Goal: Check status: Check status

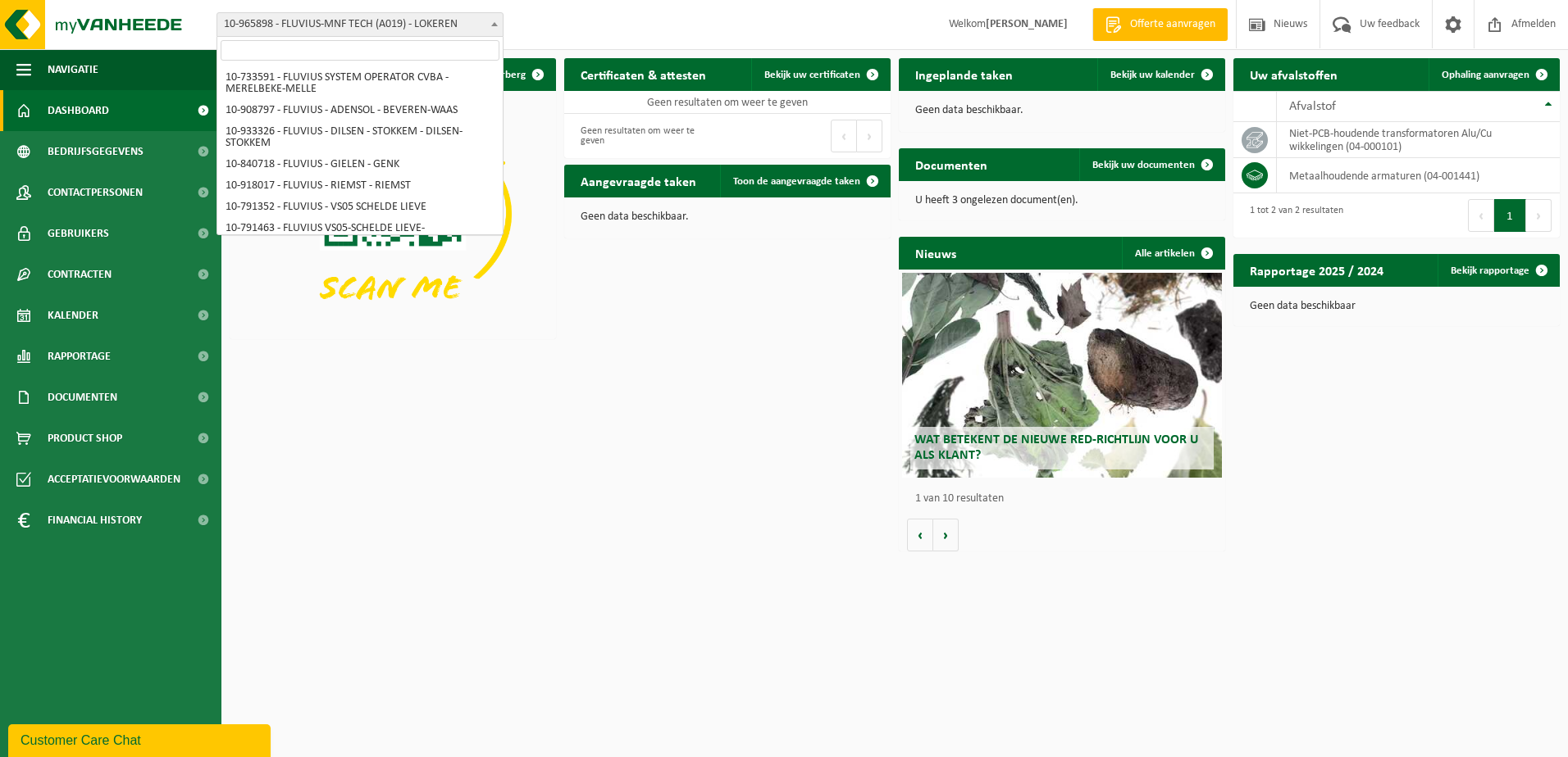
click at [477, 34] on span "10-965898 - FLUVIUS-MNF TECH (A019) - LOKEREN" at bounding box center [360, 24] width 286 height 23
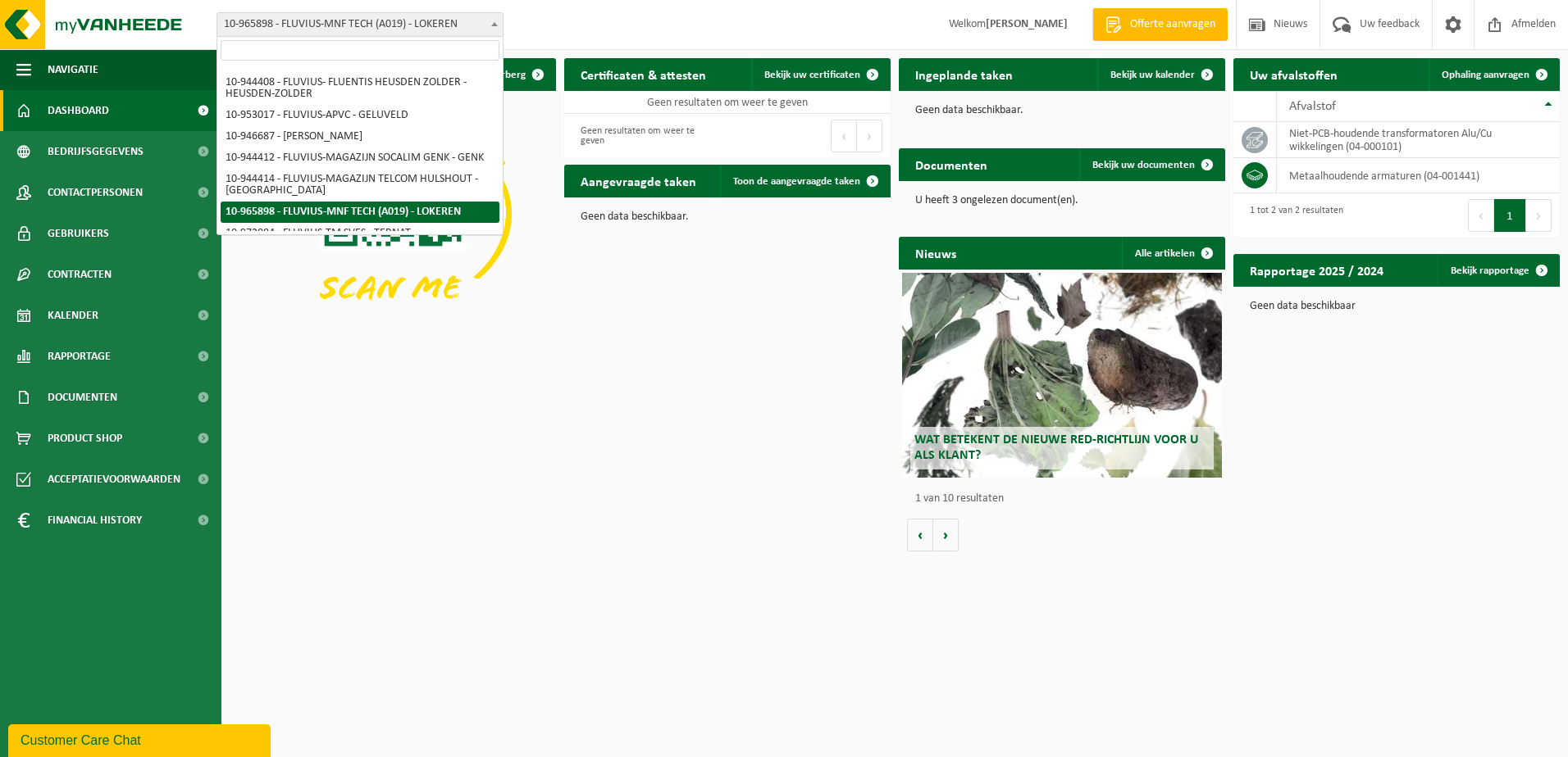
click at [456, 55] on input "search" at bounding box center [360, 50] width 279 height 20
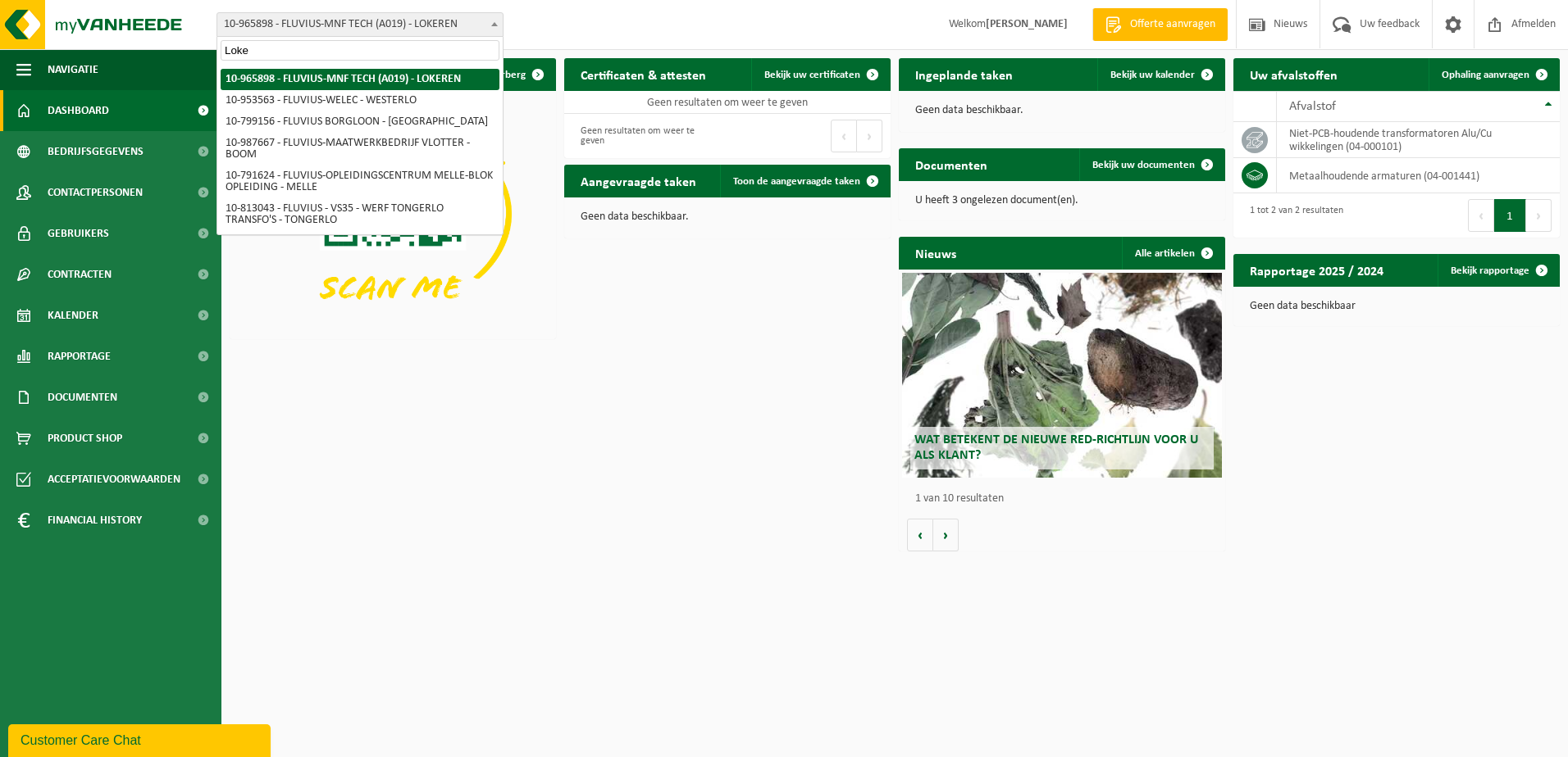
scroll to position [323, 0]
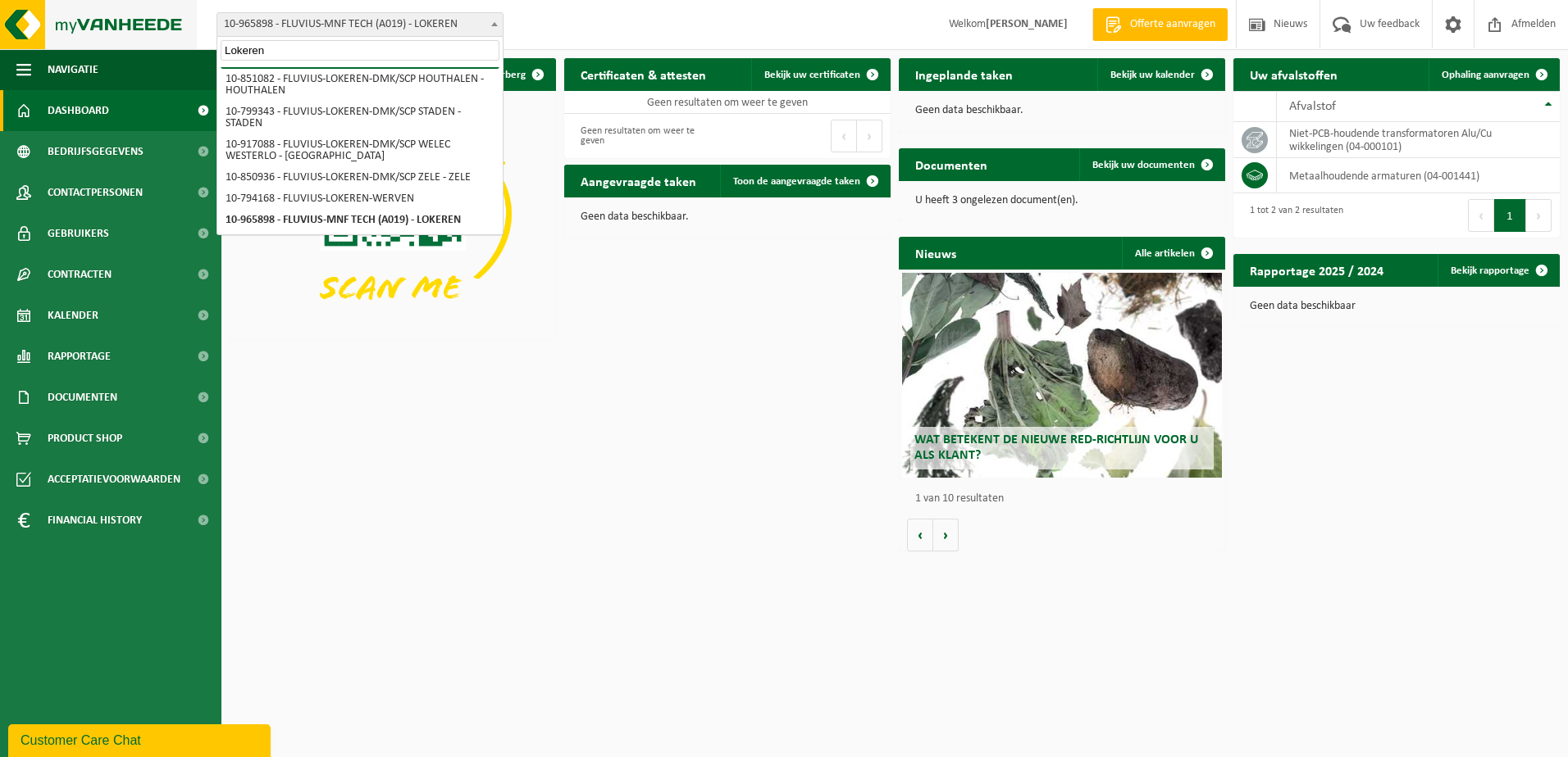
drag, startPoint x: 268, startPoint y: 49, endPoint x: 136, endPoint y: 46, distance: 132.0
click at [136, 46] on body "Vestiging: 10-733591 - FLUVIUS SYSTEM OPERATOR CVBA - MERELBEKE-MELLE 10-908797…" at bounding box center [784, 280] width 1568 height 560
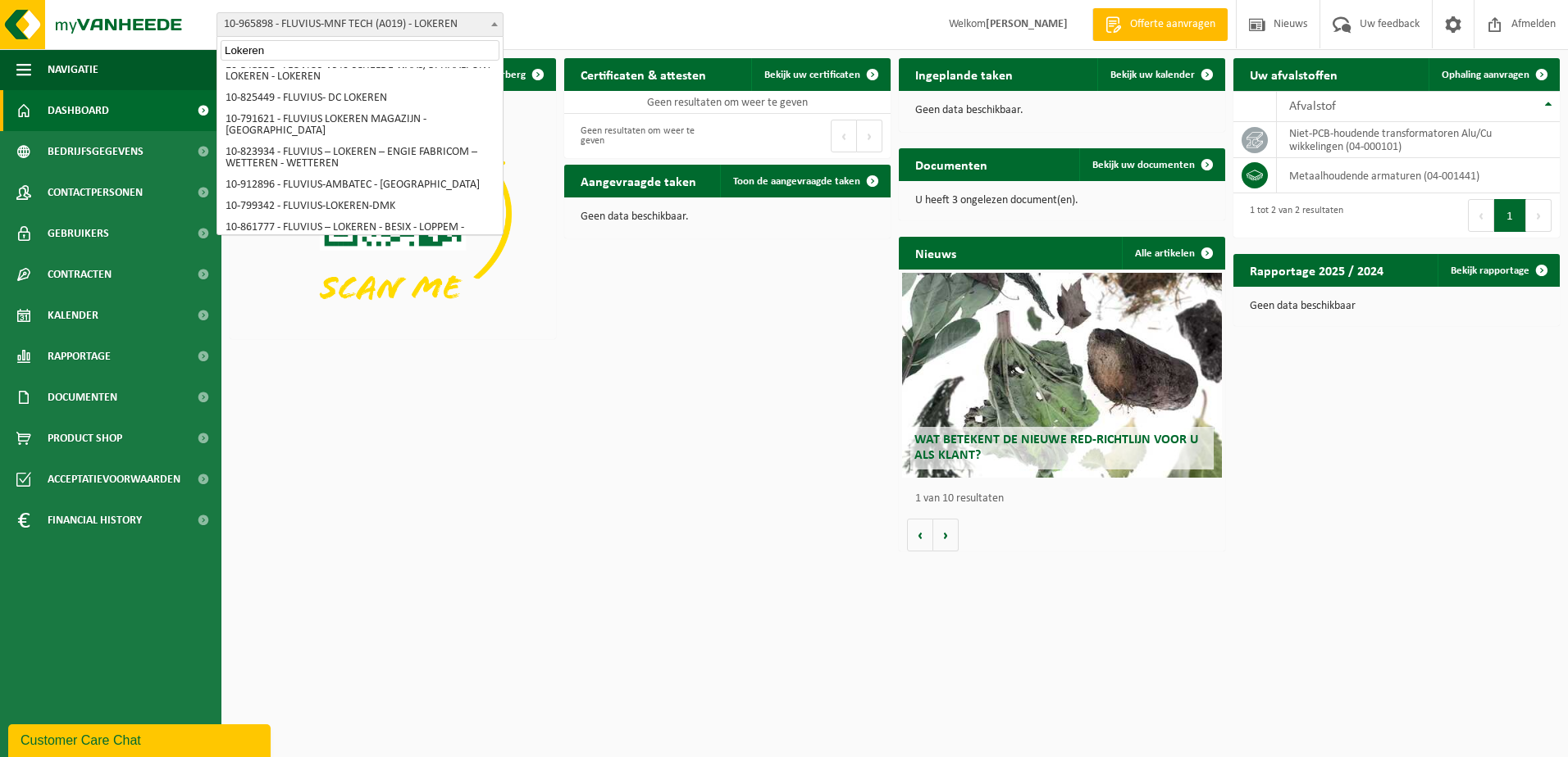
scroll to position [0, 0]
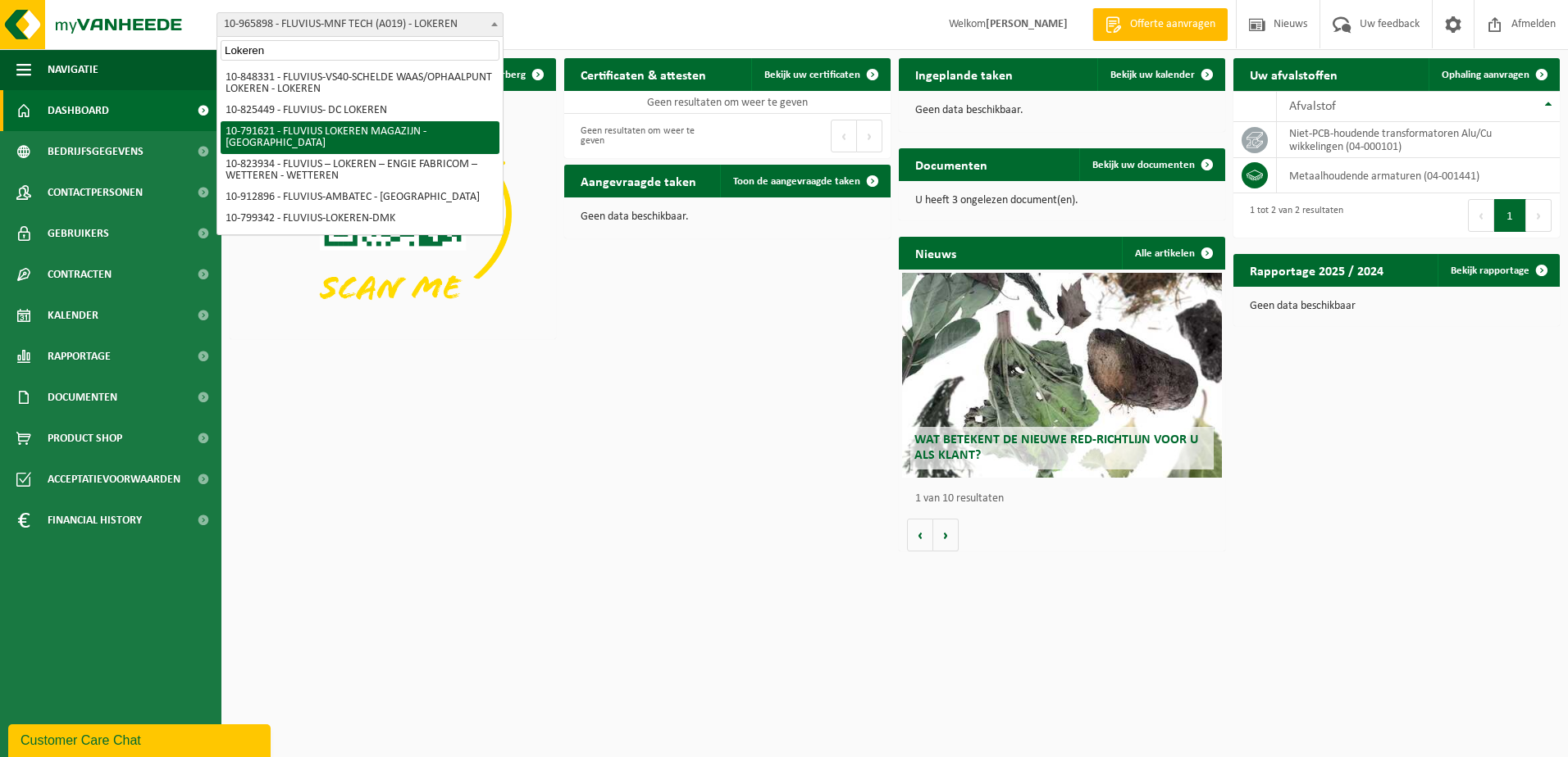
type input "Lokeren"
select select "30279"
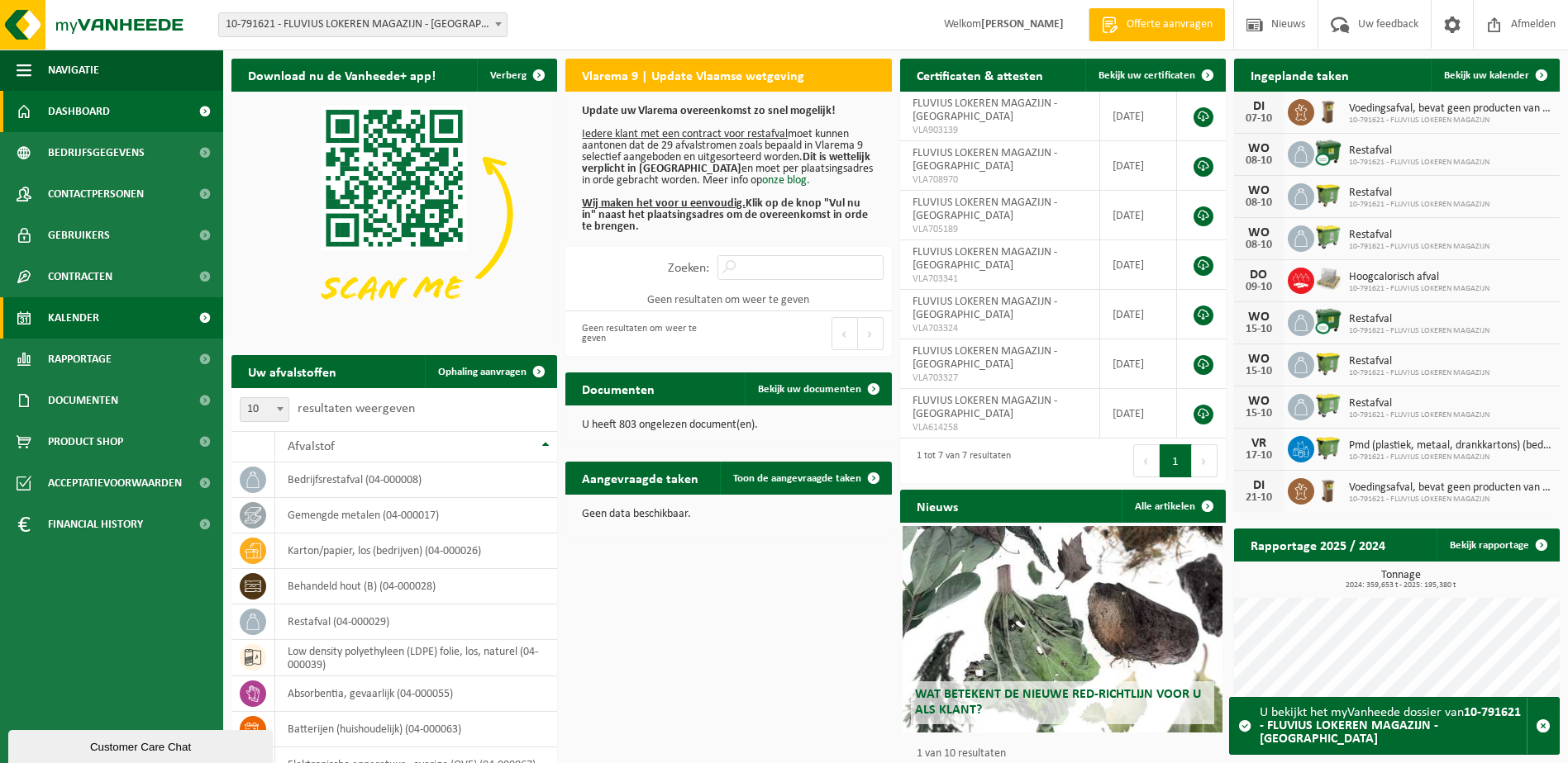
click at [70, 315] on span "Kalender" at bounding box center [73, 318] width 51 height 42
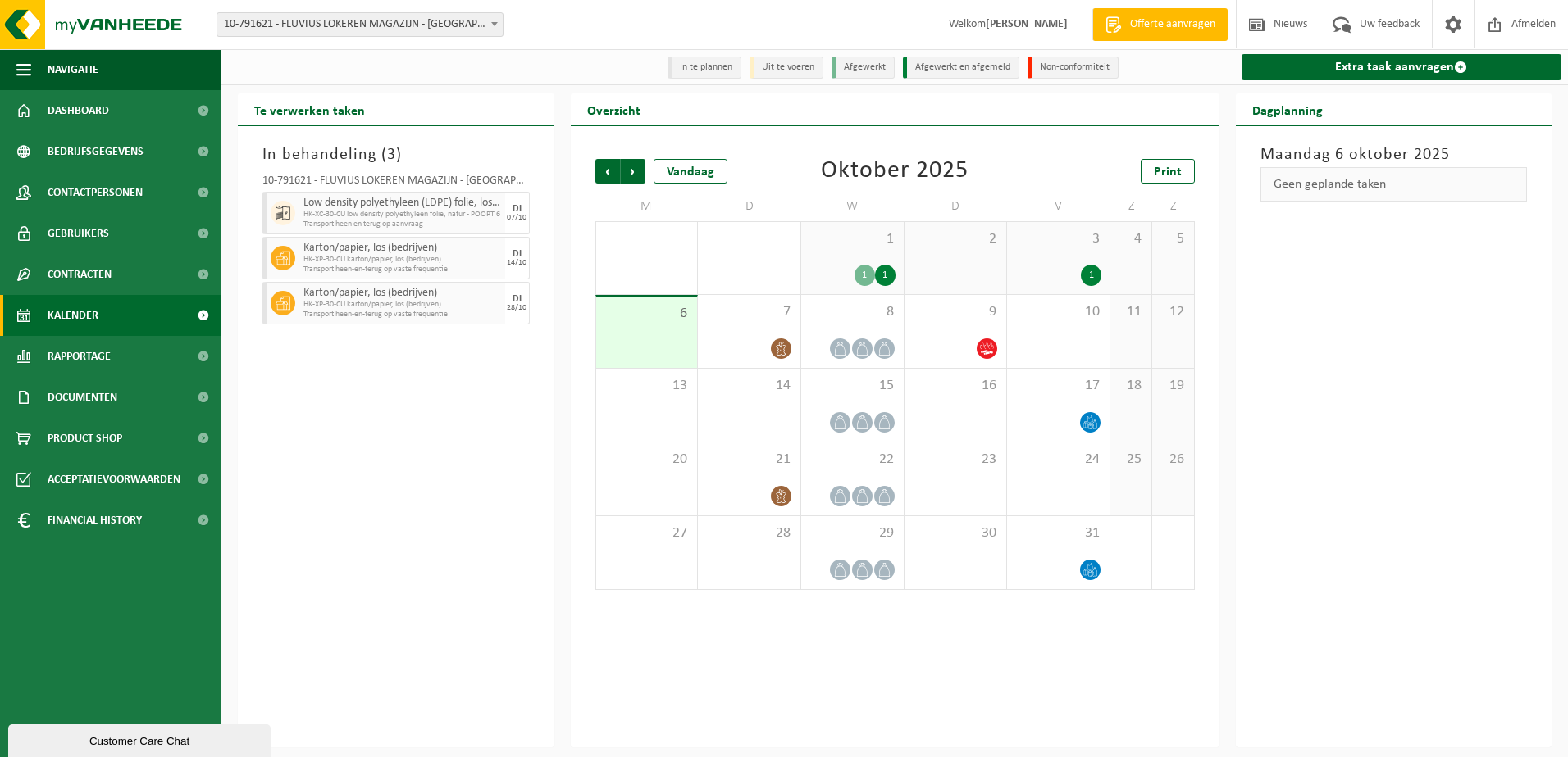
click at [1062, 250] on div "3 1" at bounding box center [1058, 258] width 103 height 72
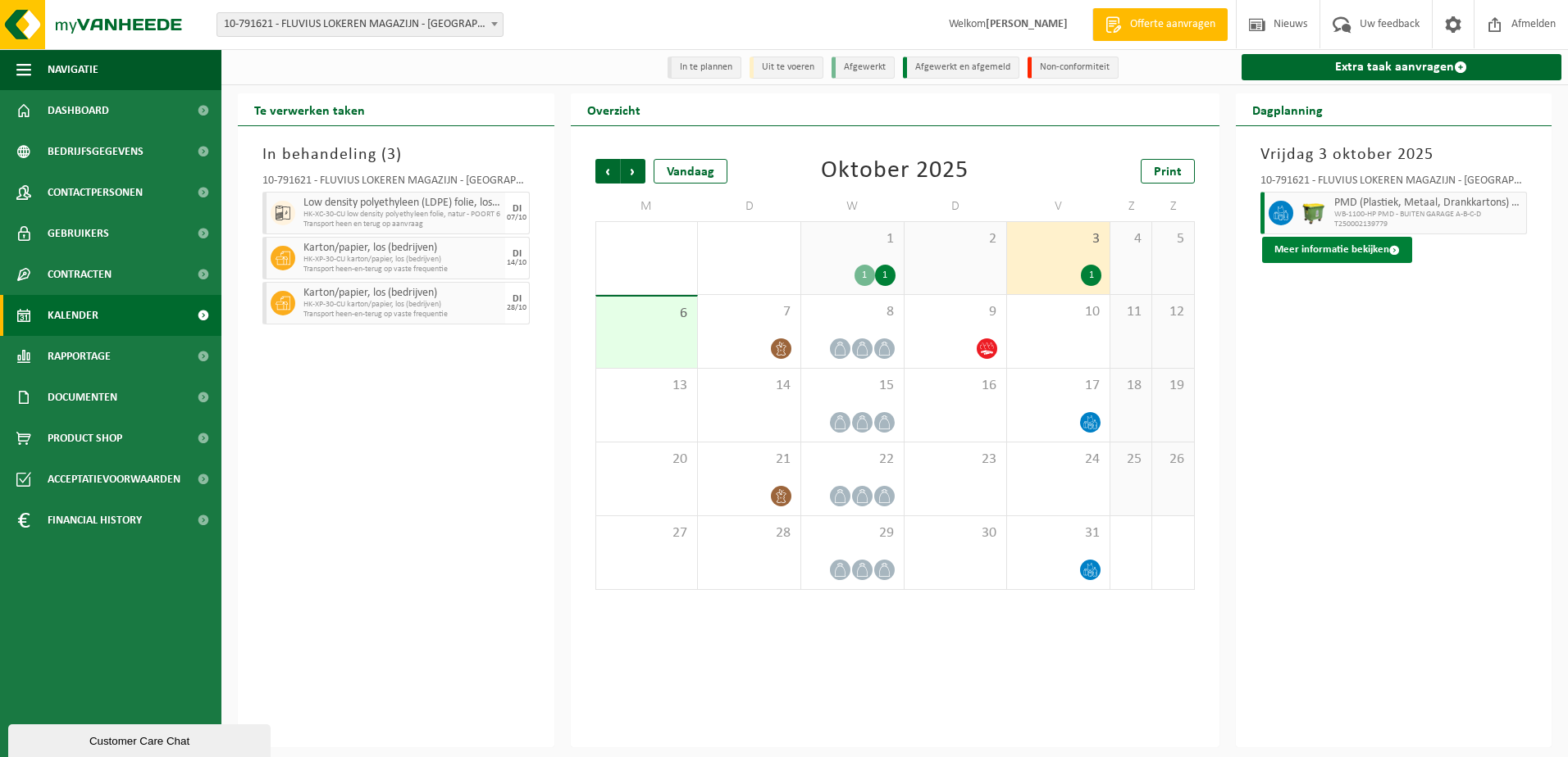
click at [1328, 250] on button "Meer informatie bekijken" at bounding box center [1337, 250] width 150 height 27
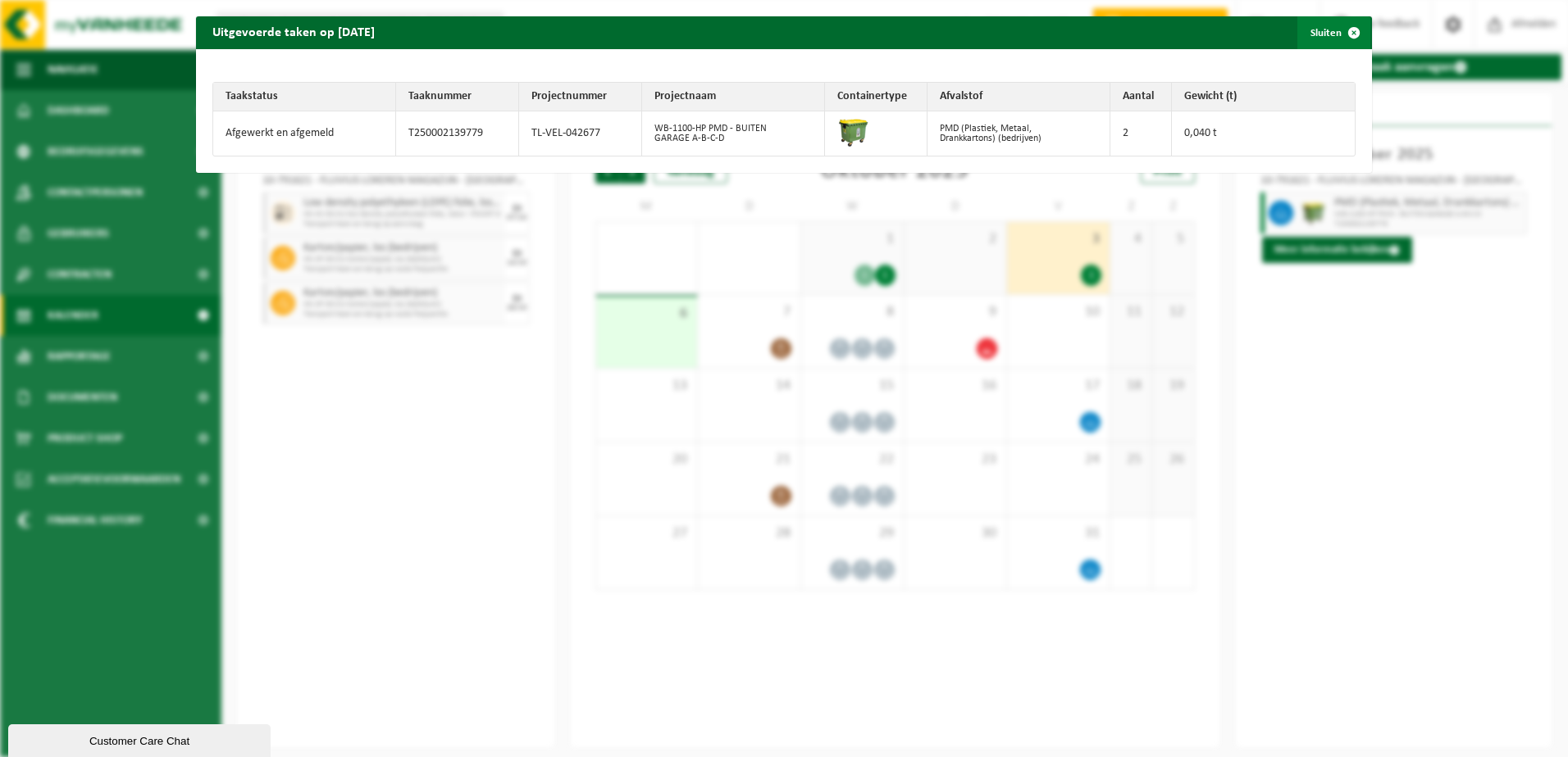
click at [1339, 35] on span "button" at bounding box center [1354, 33] width 33 height 33
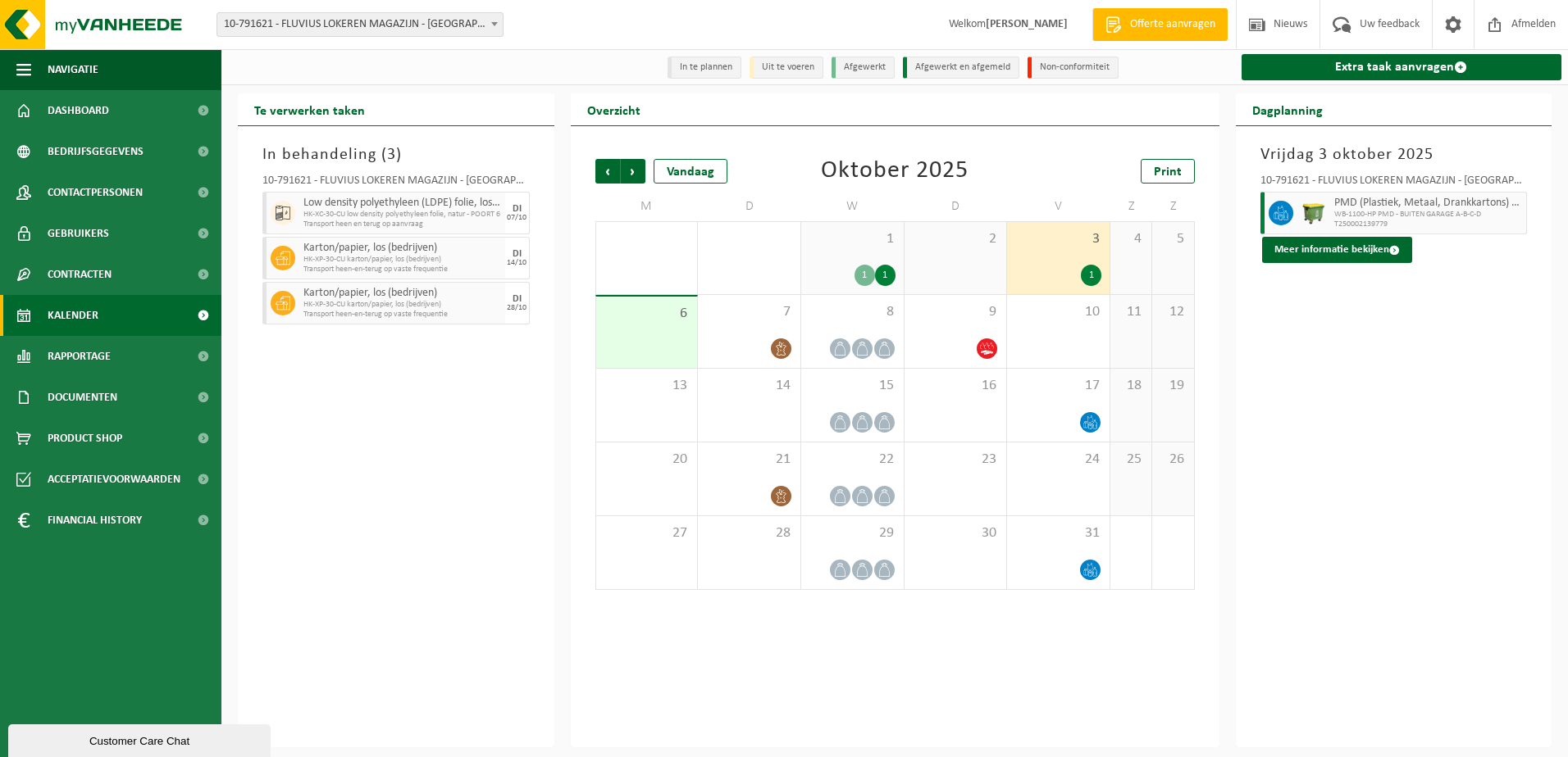
click at [481, 32] on span "10-791621 - FLUVIUS LOKEREN MAGAZIJN - [GEOGRAPHIC_DATA]" at bounding box center [360, 24] width 286 height 23
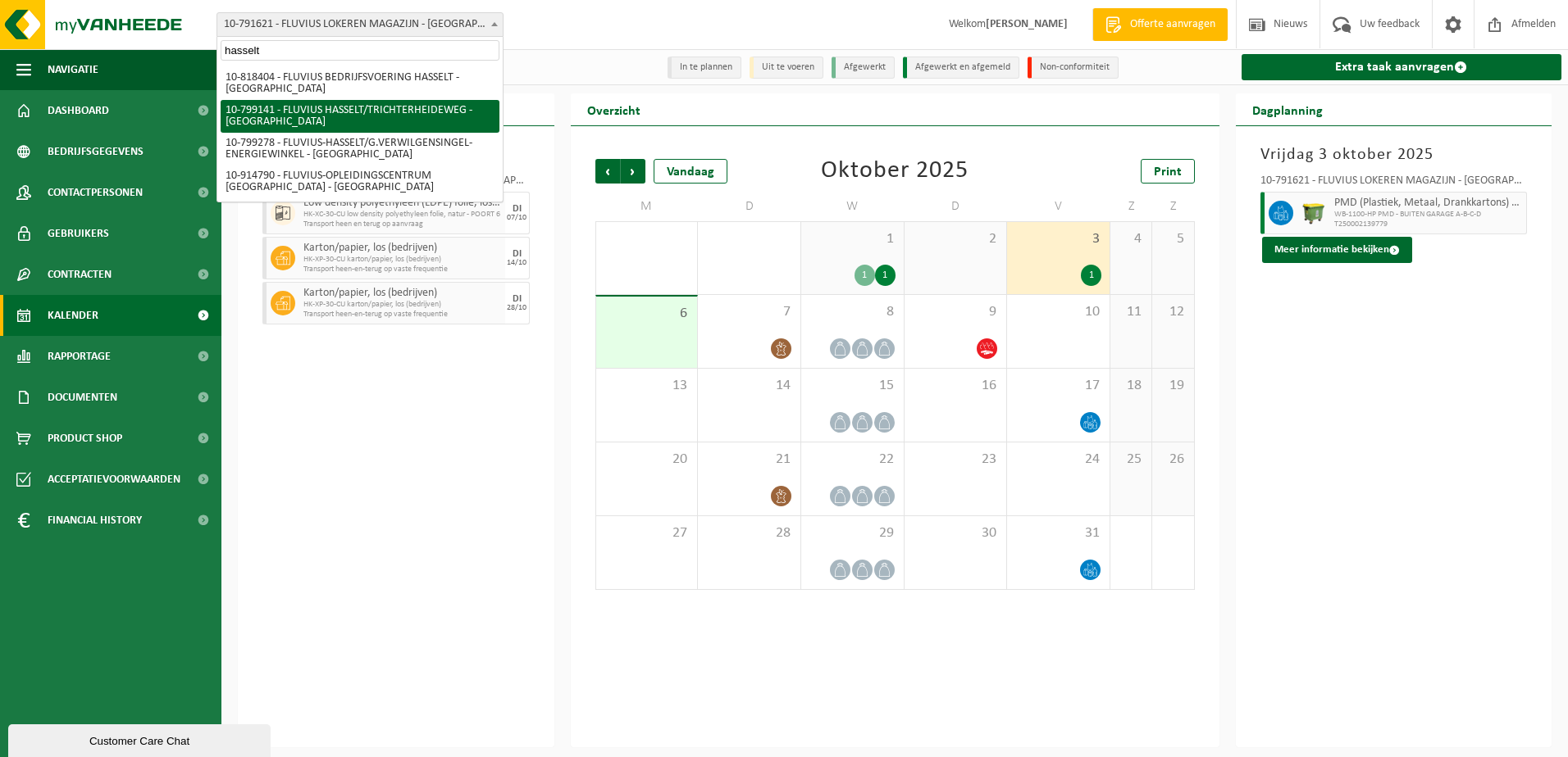
type input "hasselt"
select select "33188"
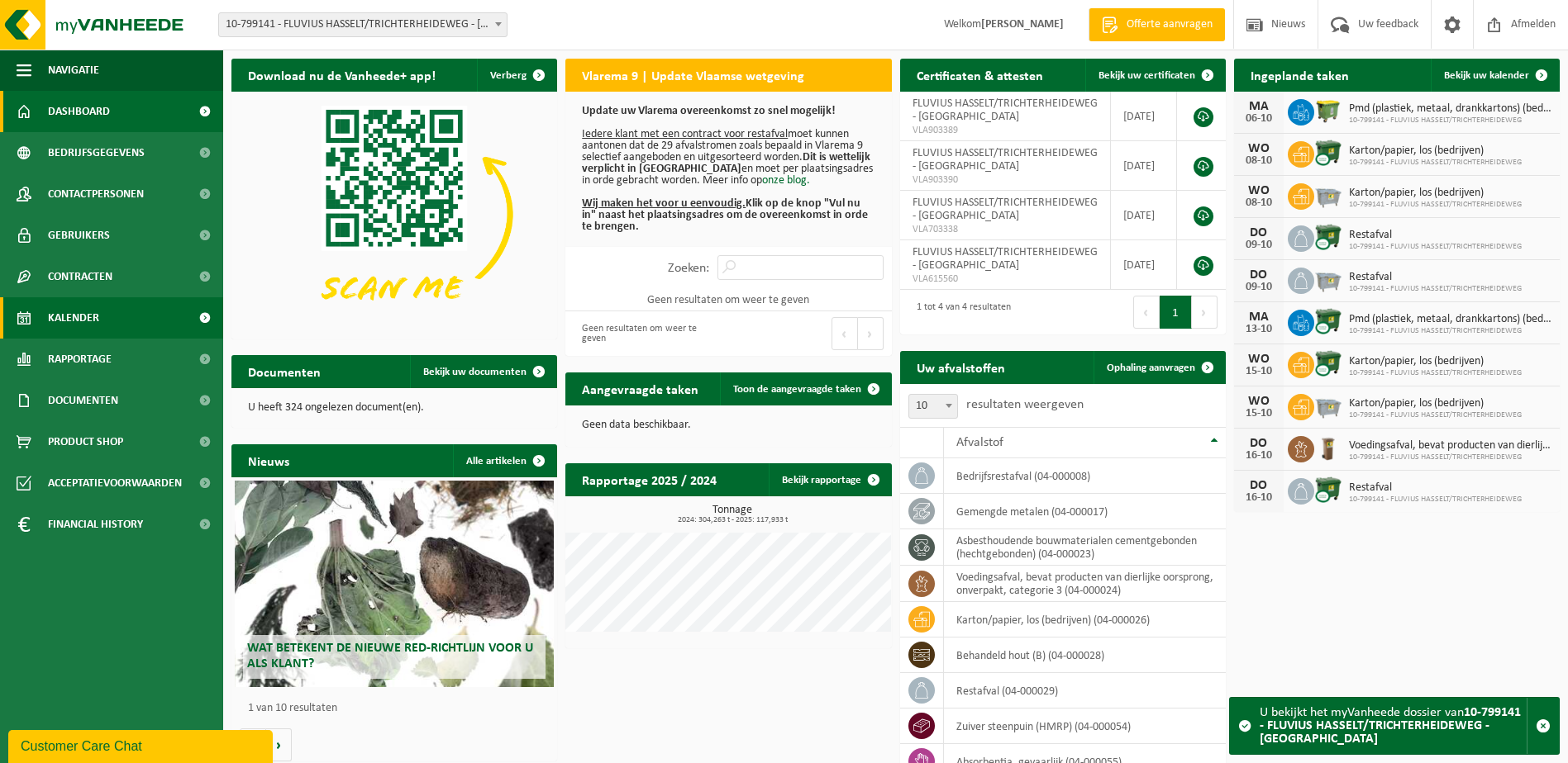
click at [78, 315] on span "Kalender" at bounding box center [73, 318] width 51 height 42
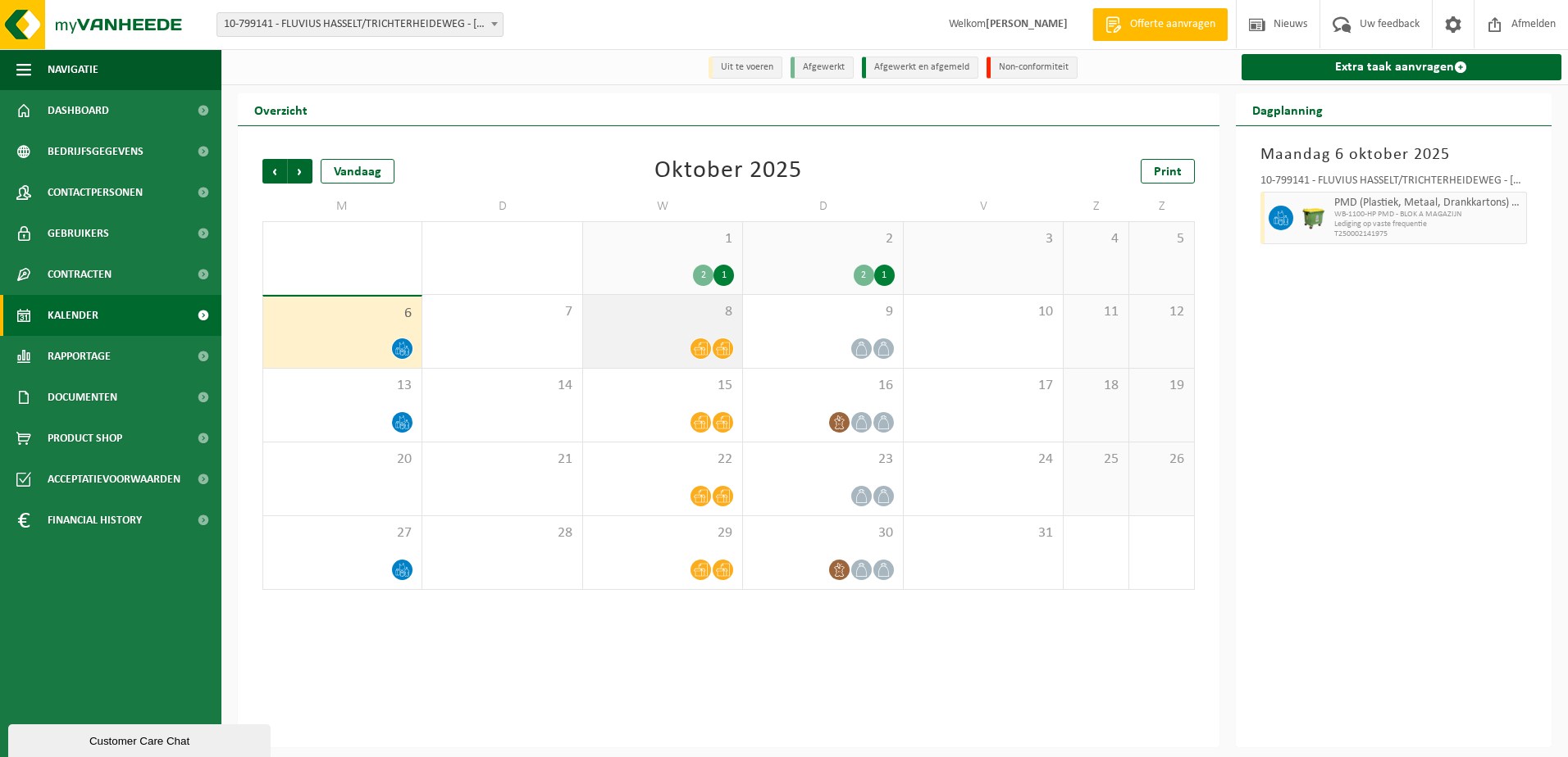
click at [634, 317] on span "8" at bounding box center [662, 313] width 142 height 18
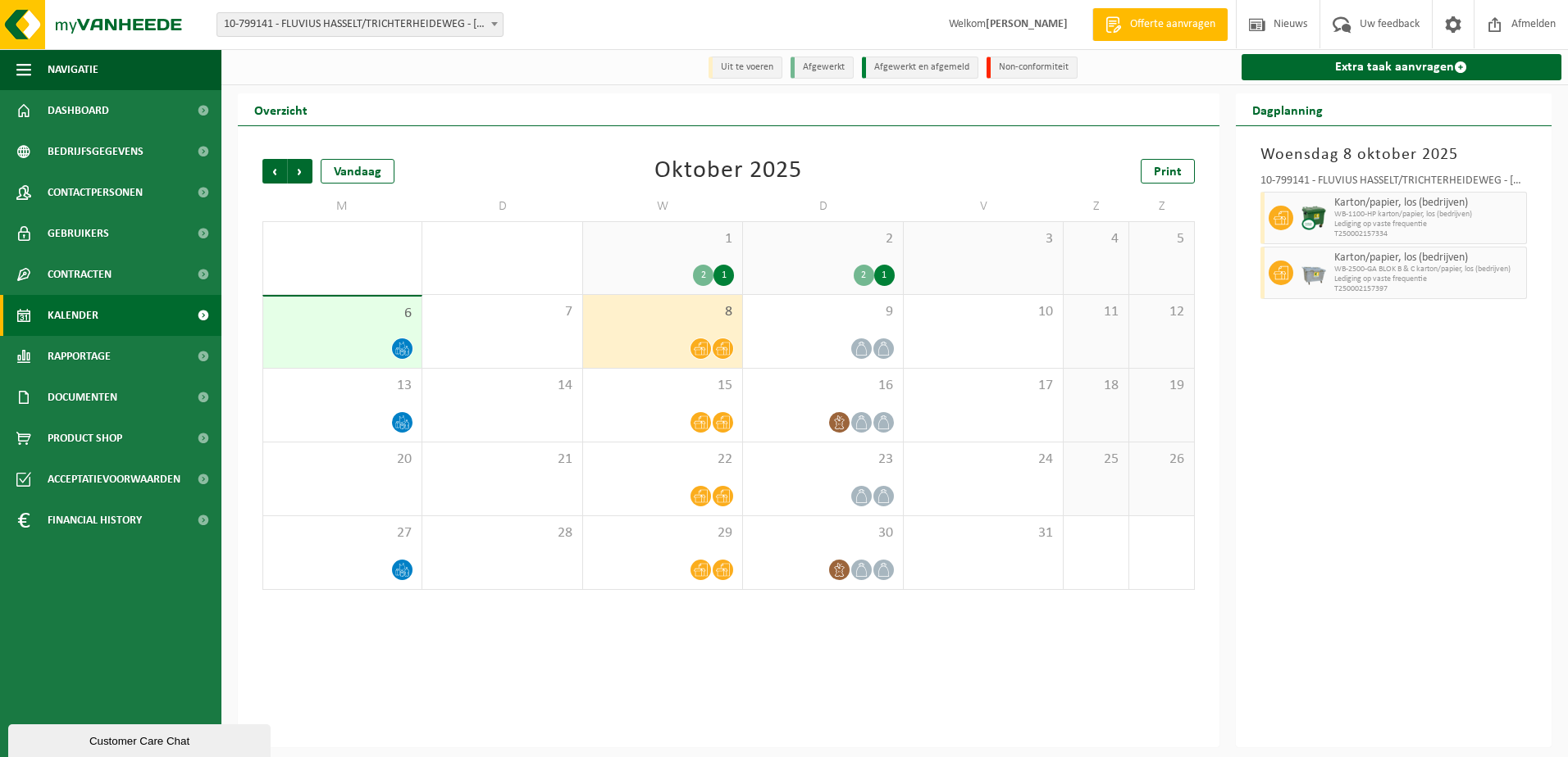
click at [619, 269] on div "2 1" at bounding box center [662, 275] width 142 height 21
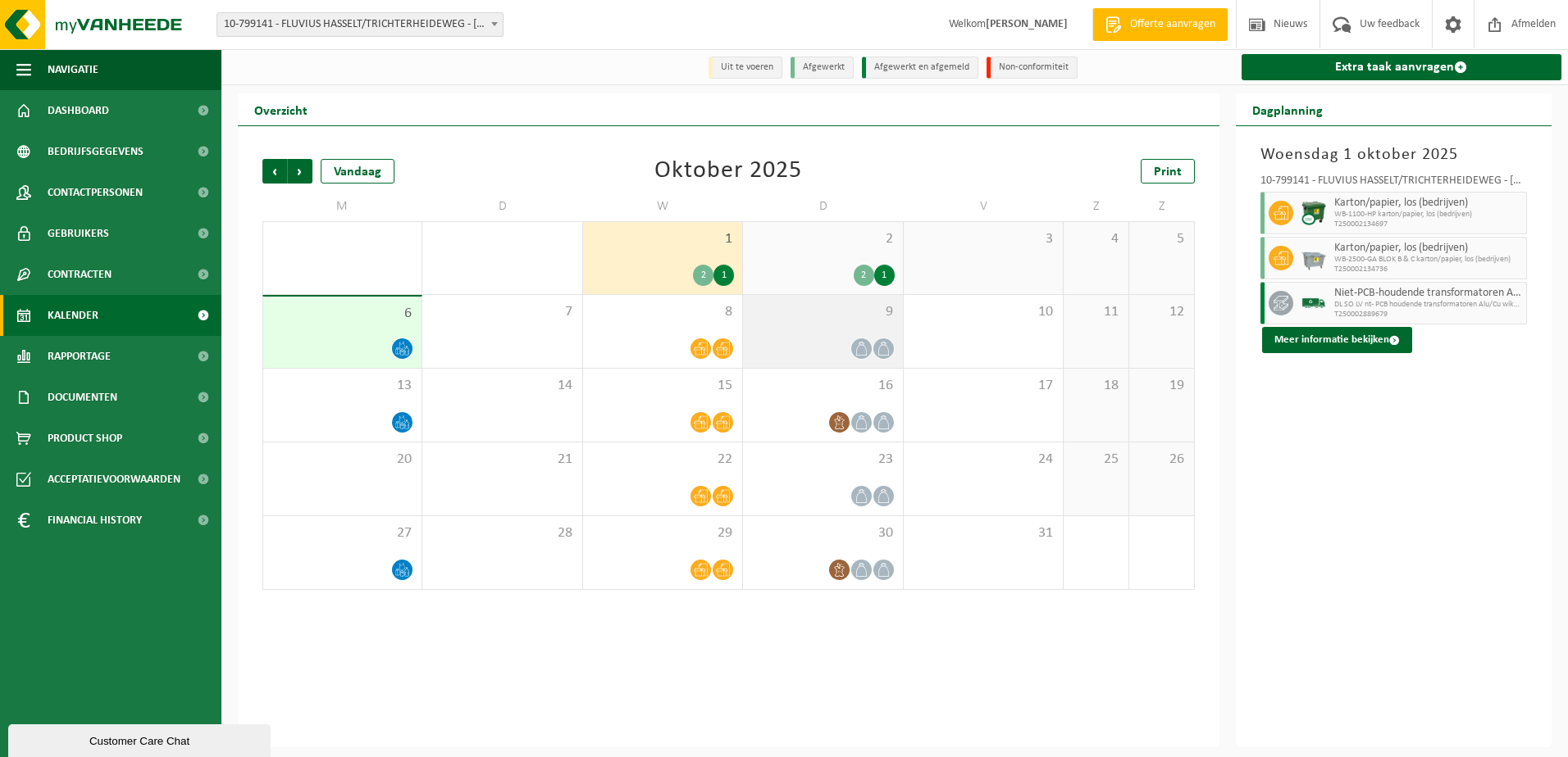
click at [823, 321] on span "9" at bounding box center [822, 313] width 142 height 18
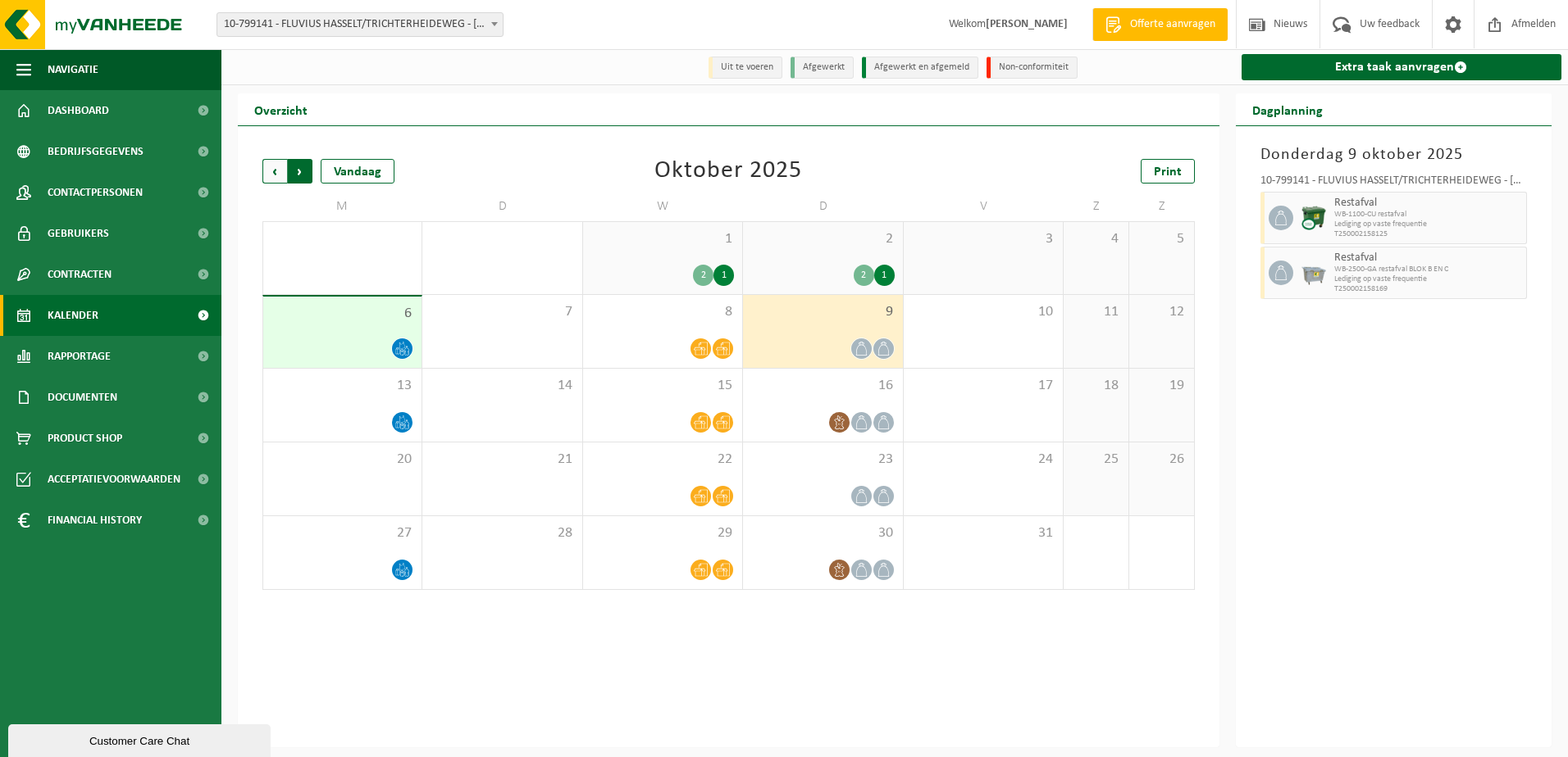
click at [277, 177] on span "Vorige" at bounding box center [274, 171] width 25 height 25
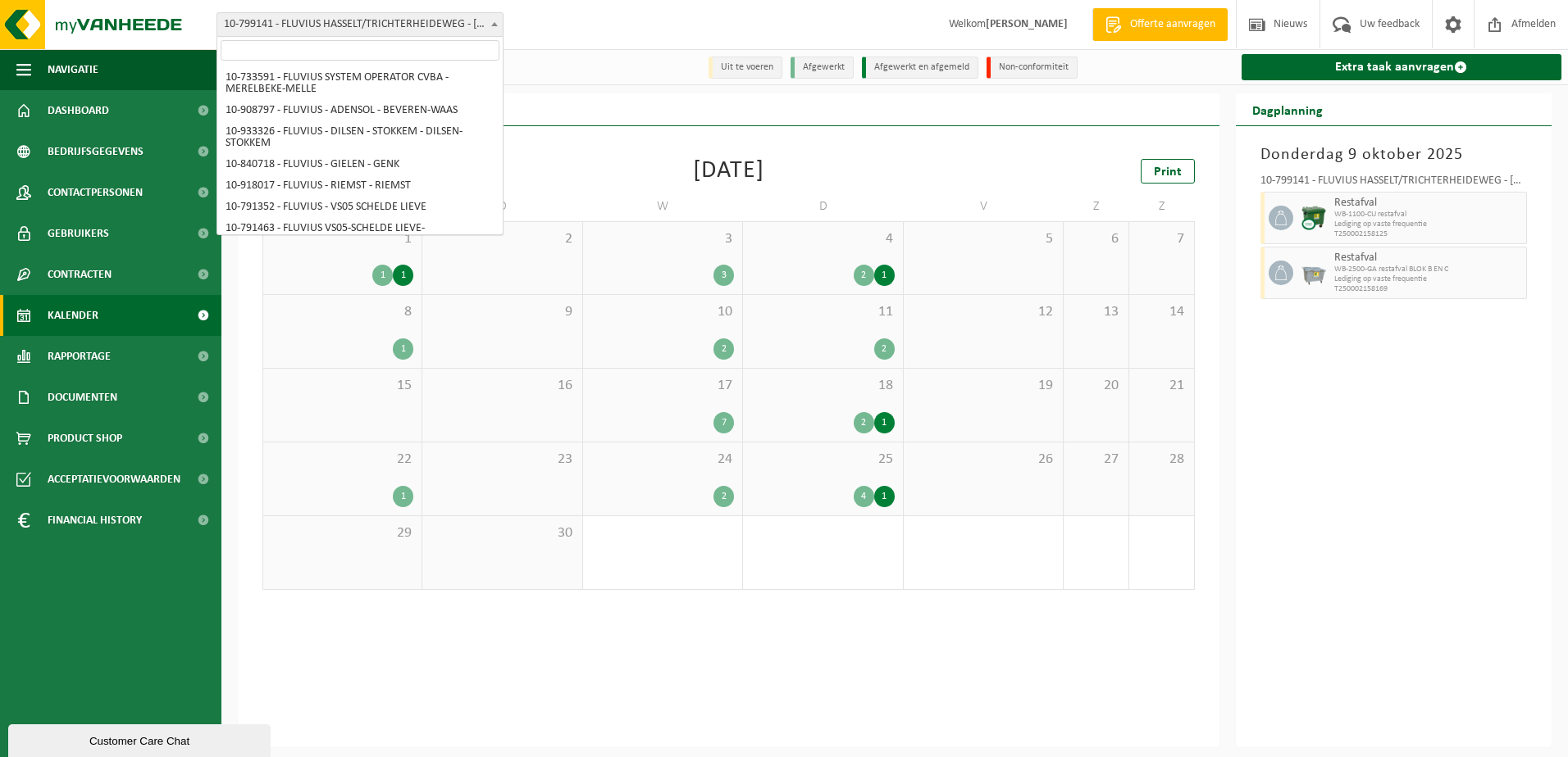
click at [437, 30] on span "10-799141 - FLUVIUS HASSELT/TRICHTERHEIDEWEG - [GEOGRAPHIC_DATA]" at bounding box center [360, 24] width 286 height 23
click at [422, 50] on input "search" at bounding box center [360, 50] width 279 height 20
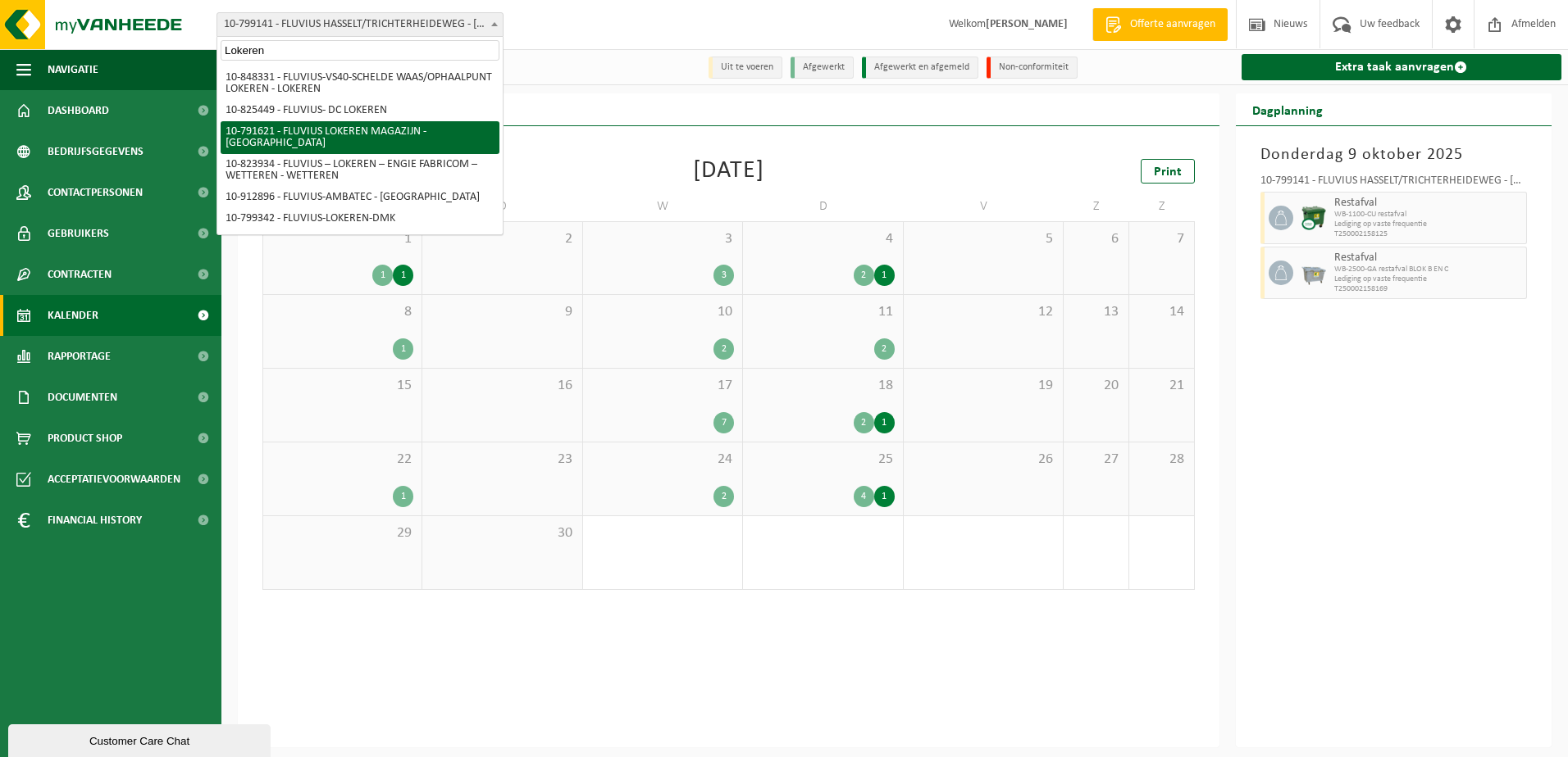
type input "Lokeren"
select select "30279"
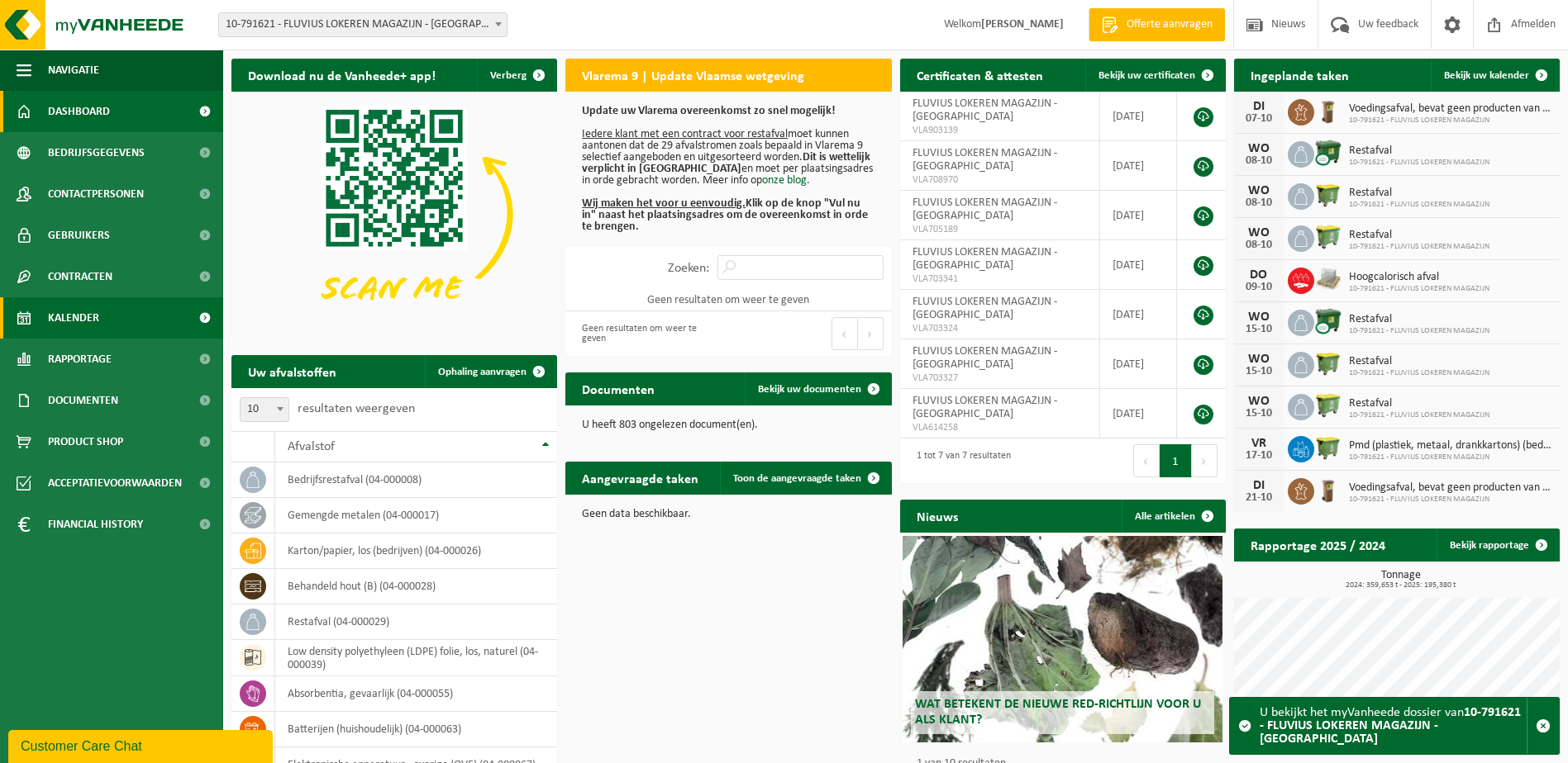
click at [72, 314] on span "Kalender" at bounding box center [73, 318] width 51 height 42
